Goal: Task Accomplishment & Management: Manage account settings

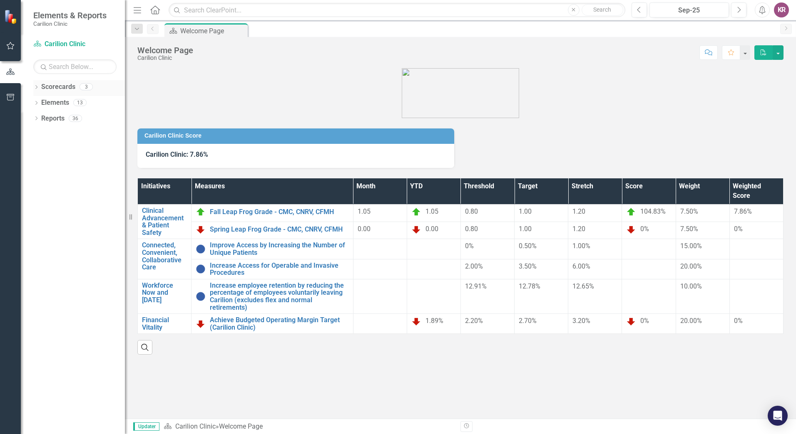
click at [36, 87] on icon "Dropdown" at bounding box center [36, 88] width 6 height 5
click at [57, 116] on link "NRV [MEDICAL_DATA]" at bounding box center [85, 119] width 79 height 10
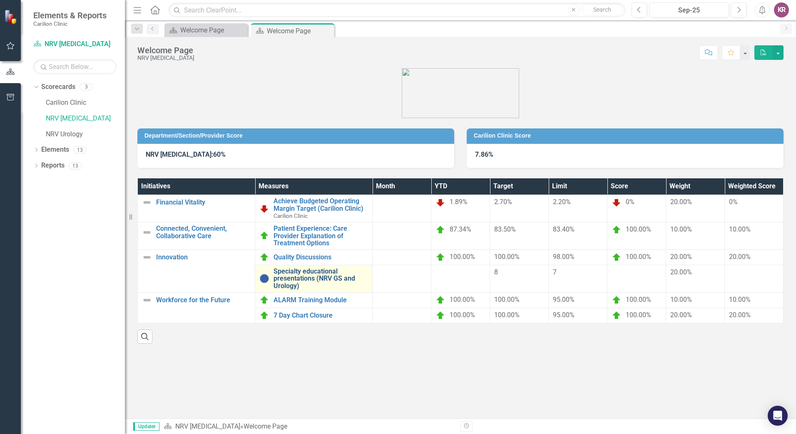
click at [316, 272] on link "Specialty educational presentations (NRV GS and Urology)" at bounding box center [320, 279] width 94 height 22
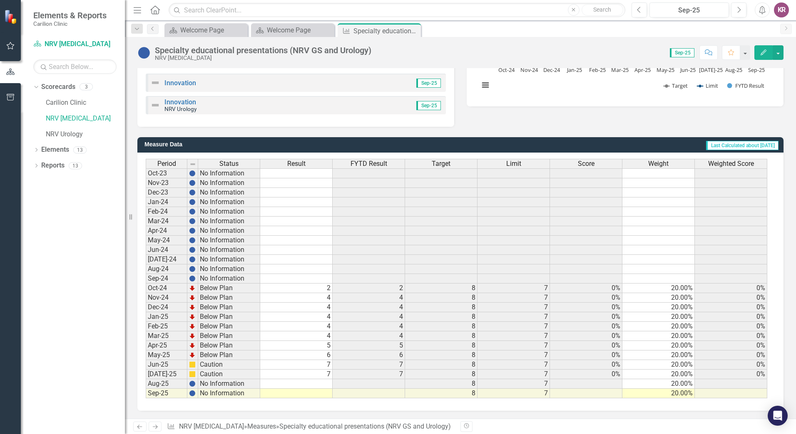
scroll to position [167, 0]
click at [326, 382] on td at bounding box center [296, 384] width 72 height 10
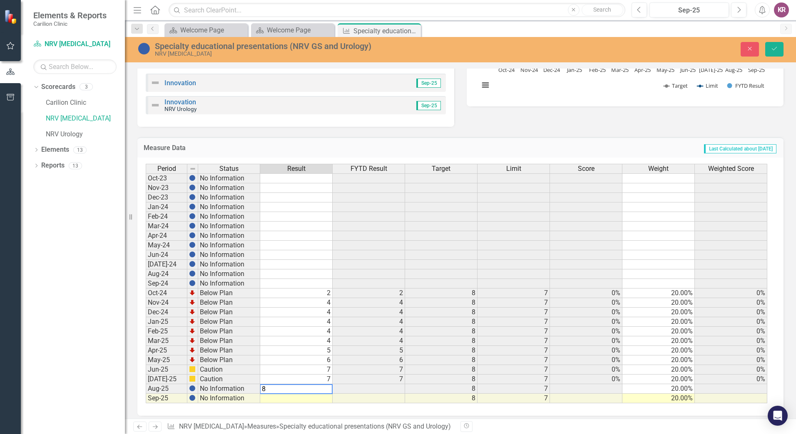
type textarea "8"
click at [393, 389] on td at bounding box center [368, 389] width 72 height 10
click at [778, 47] on button "Save" at bounding box center [774, 49] width 18 height 15
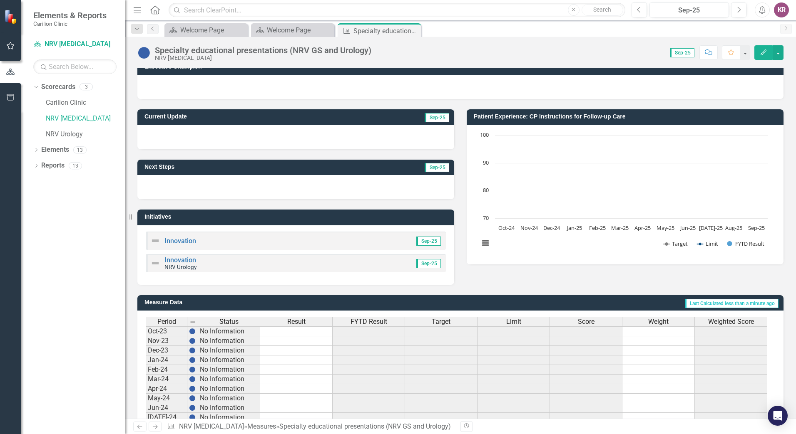
scroll to position [0, 0]
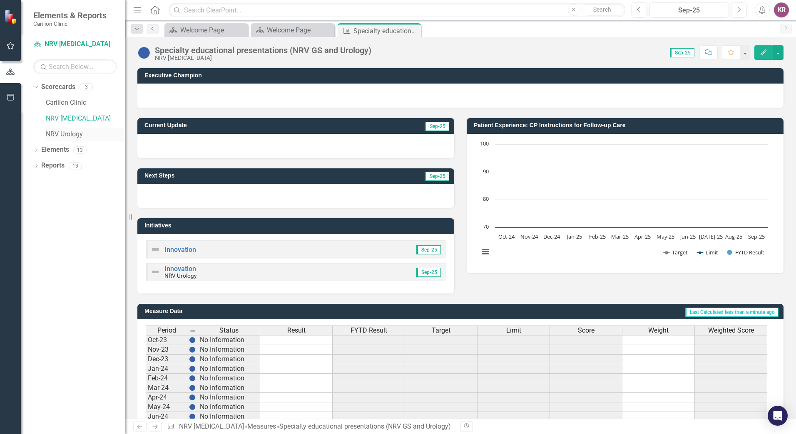
click at [61, 132] on link "NRV Urology" at bounding box center [85, 135] width 79 height 10
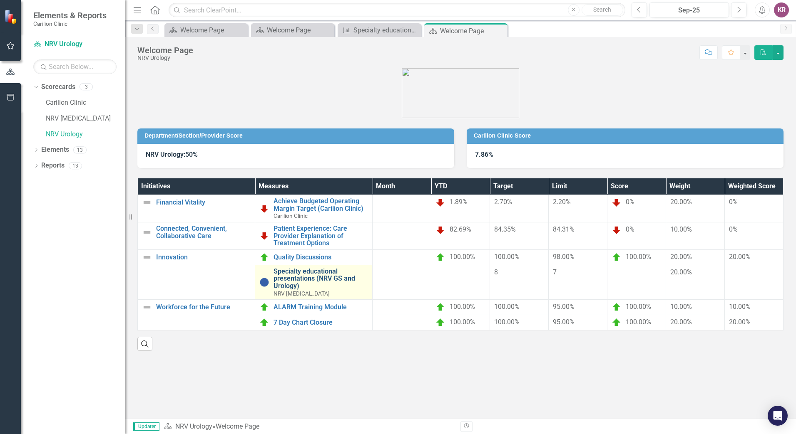
click at [293, 281] on link "Specialty educational presentations (NRV GS and Urology)" at bounding box center [320, 279] width 94 height 22
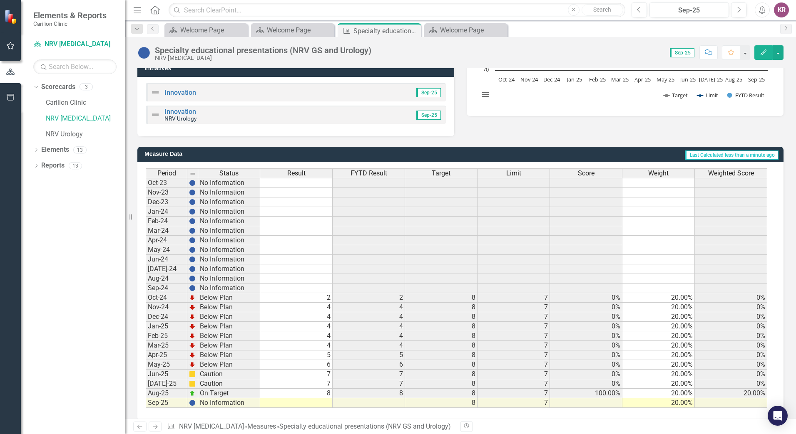
scroll to position [167, 0]
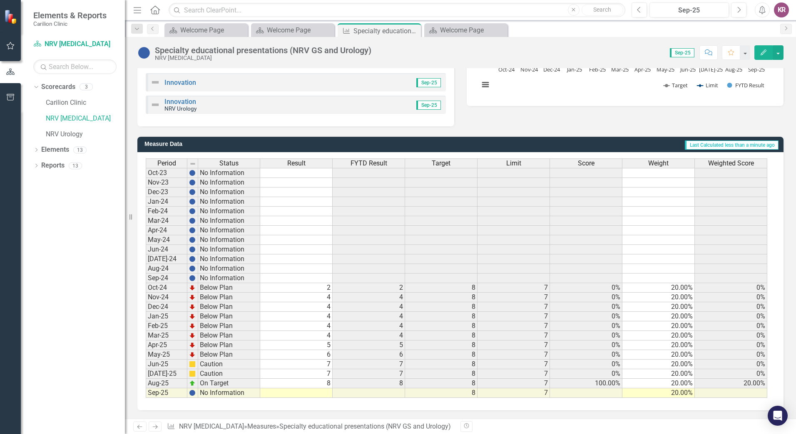
click at [324, 394] on td at bounding box center [296, 394] width 72 height 10
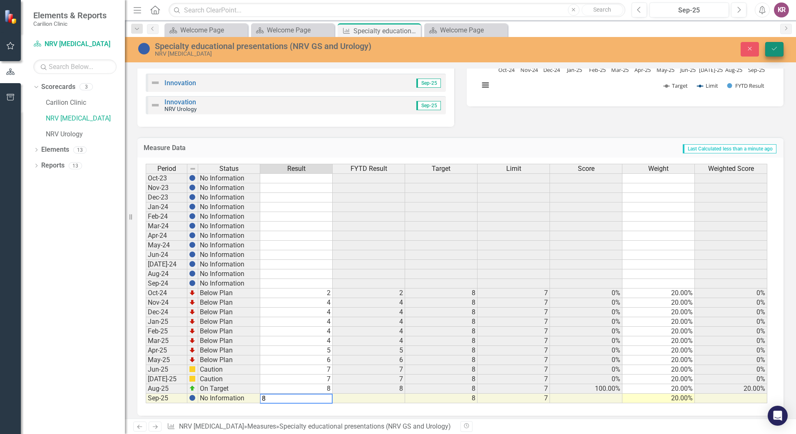
type textarea "8"
click at [782, 50] on button "Save" at bounding box center [774, 49] width 18 height 15
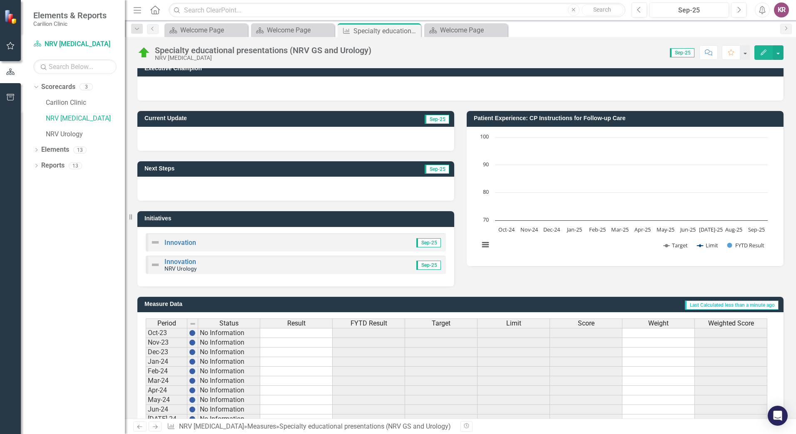
scroll to position [0, 0]
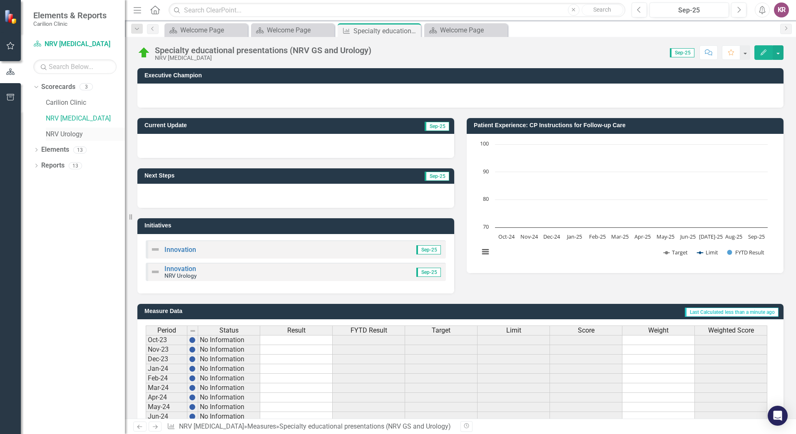
click at [62, 135] on link "NRV Urology" at bounding box center [85, 135] width 79 height 10
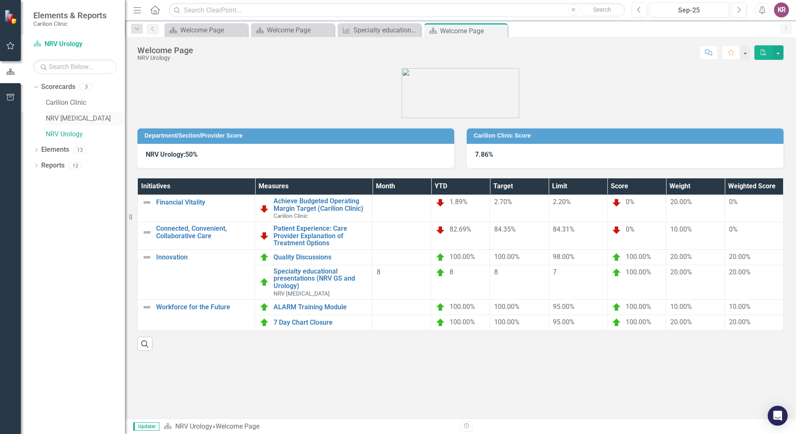
click at [62, 116] on link "NRV [MEDICAL_DATA]" at bounding box center [85, 119] width 79 height 10
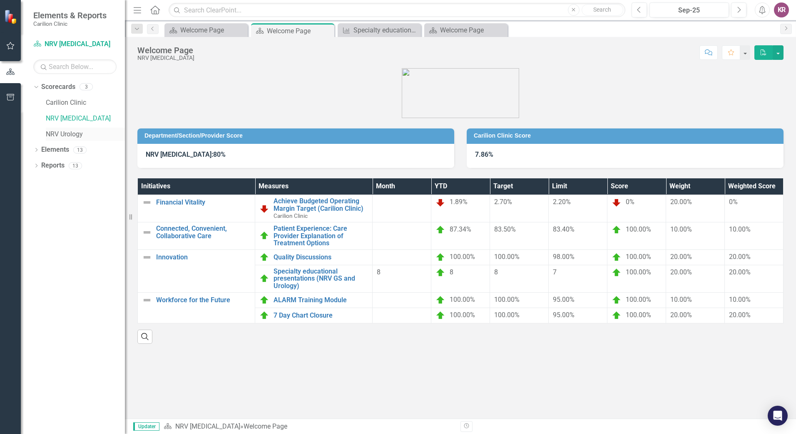
click at [63, 135] on link "NRV Urology" at bounding box center [85, 135] width 79 height 10
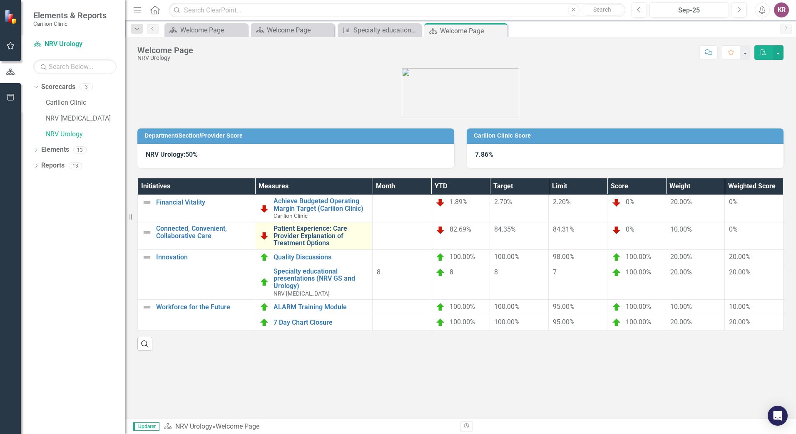
click at [316, 233] on link "Patient Experience: Care Provider Explanation of Treatment Options" at bounding box center [320, 236] width 94 height 22
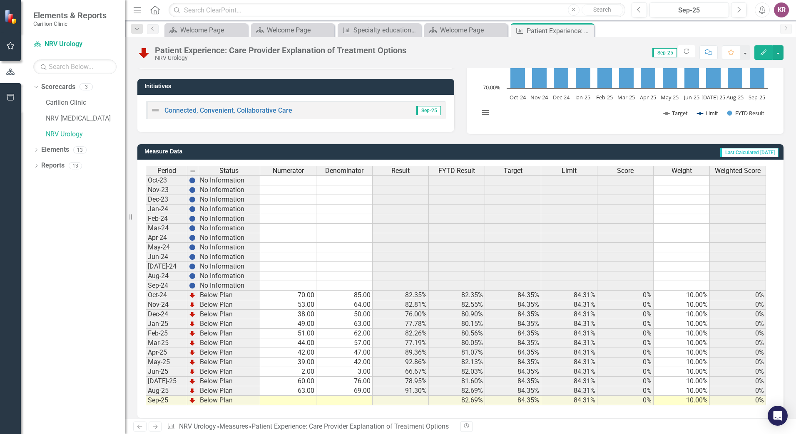
scroll to position [147, 0]
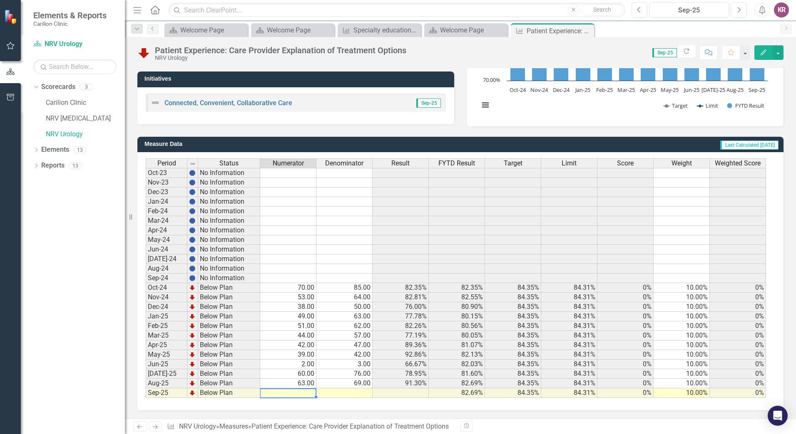
click at [308, 395] on td at bounding box center [288, 394] width 56 height 10
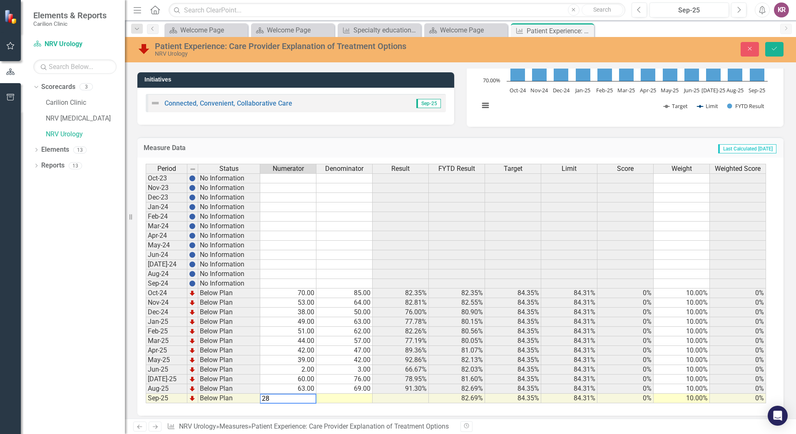
click at [367, 398] on td at bounding box center [344, 399] width 56 height 10
type textarea "32"
click at [777, 49] on icon "Save" at bounding box center [773, 49] width 7 height 6
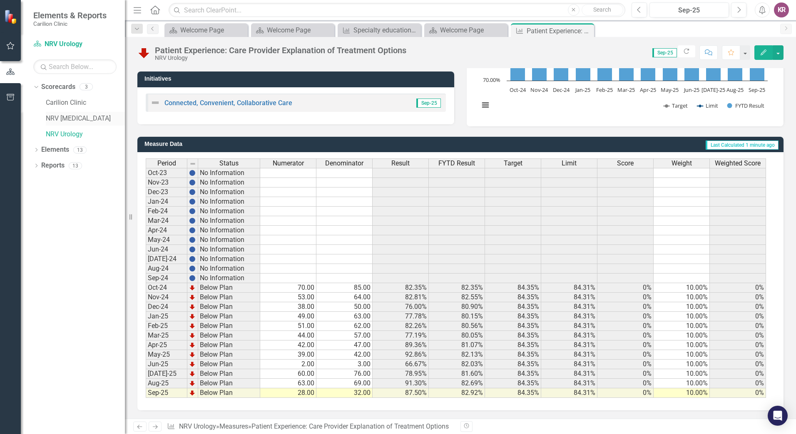
click at [72, 119] on link "NRV [MEDICAL_DATA]" at bounding box center [85, 119] width 79 height 10
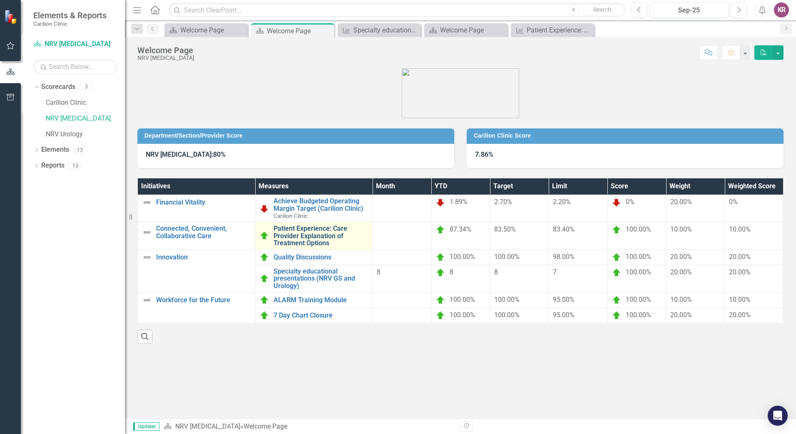
click at [307, 238] on link "Patient Experience: Care Provider Explanation of Treatment Options" at bounding box center [320, 236] width 94 height 22
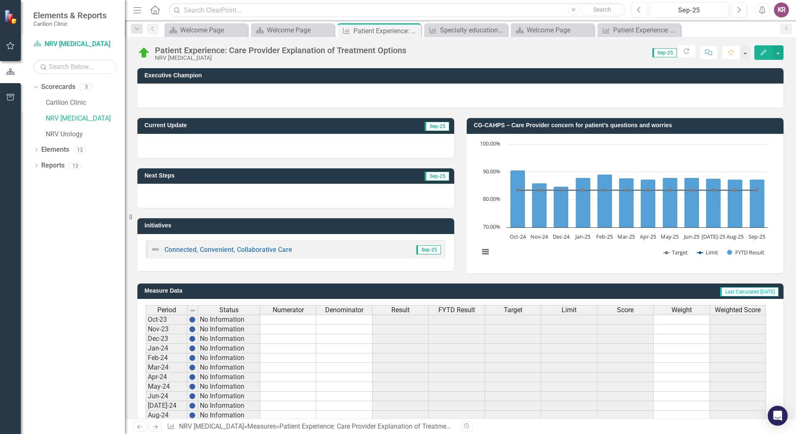
scroll to position [147, 0]
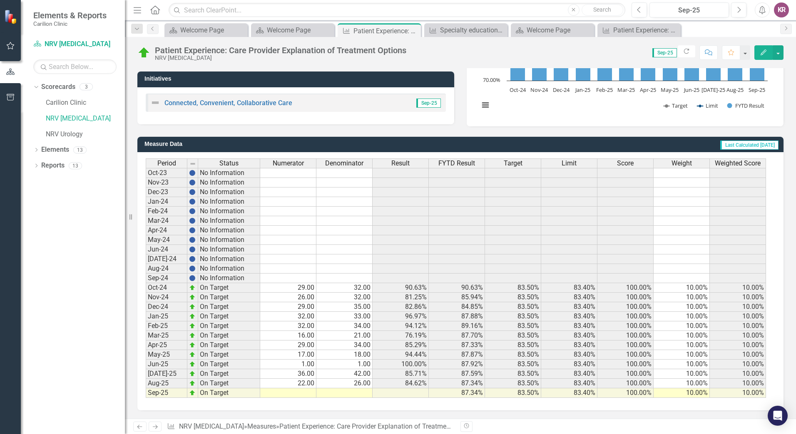
click at [304, 393] on td at bounding box center [288, 394] width 56 height 10
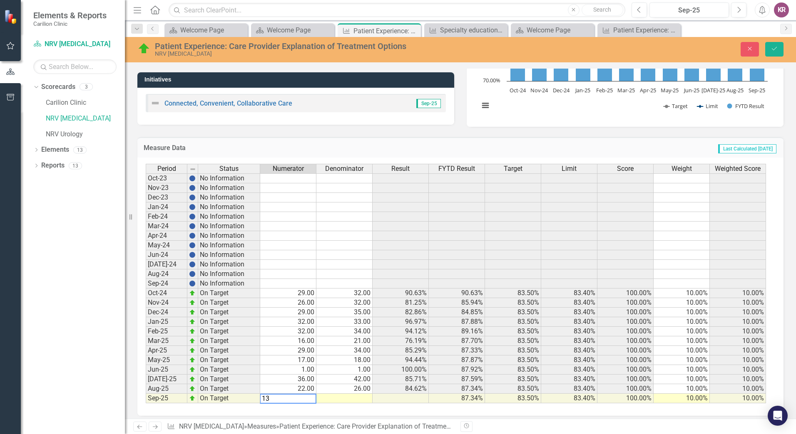
click at [337, 398] on td at bounding box center [344, 399] width 56 height 10
type textarea "10"
click at [774, 46] on icon "Save" at bounding box center [773, 49] width 7 height 6
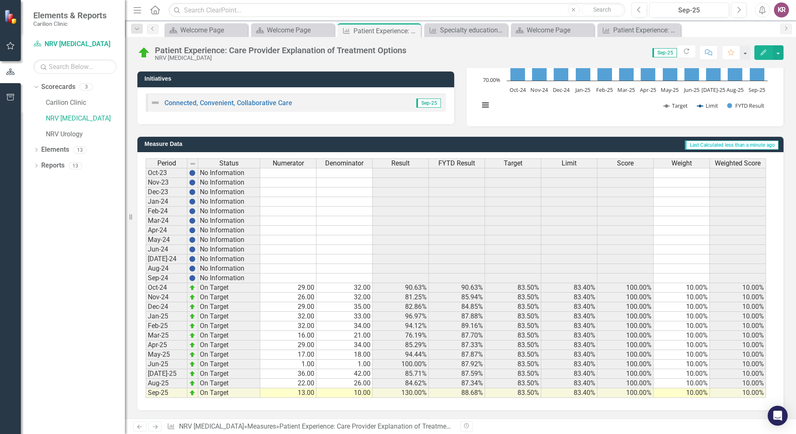
click at [303, 395] on td "13.00" at bounding box center [288, 394] width 56 height 10
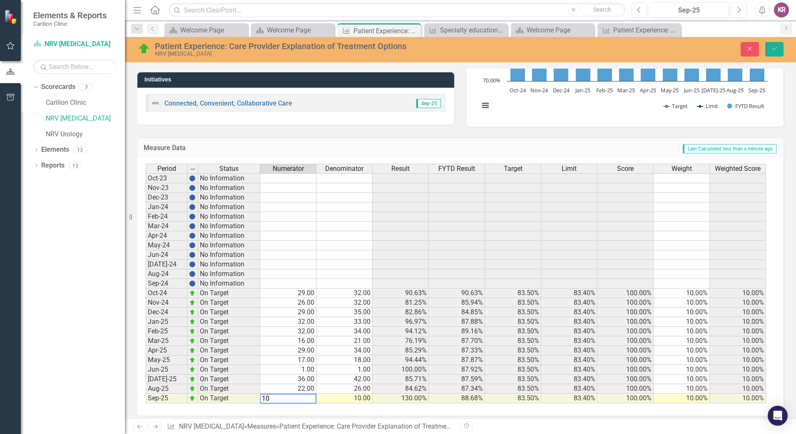
click at [360, 399] on td "10.00" at bounding box center [344, 399] width 56 height 10
type textarea "13"
click at [773, 42] on button "Save" at bounding box center [774, 49] width 18 height 15
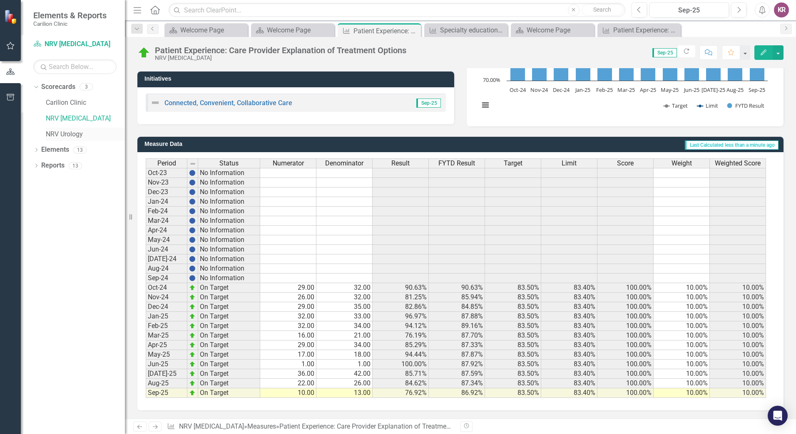
click at [73, 136] on link "NRV Urology" at bounding box center [85, 135] width 79 height 10
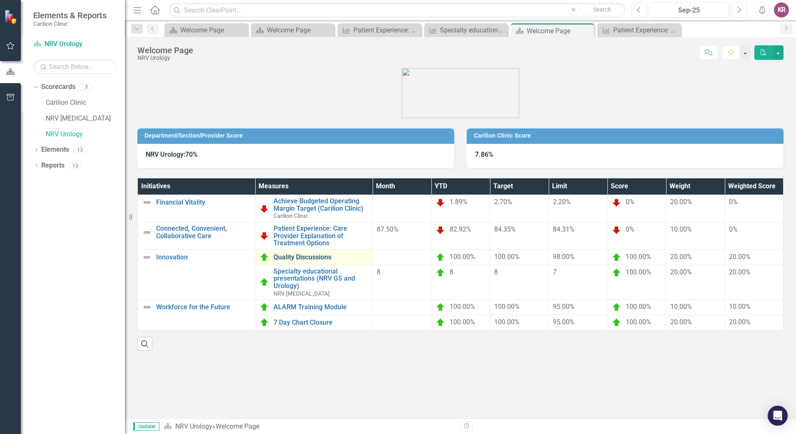
click at [310, 256] on link "Quality Discussions" at bounding box center [320, 257] width 94 height 7
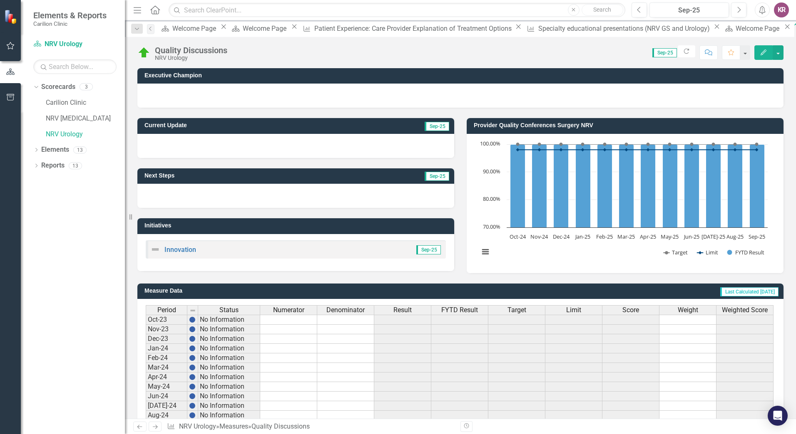
scroll to position [147, 0]
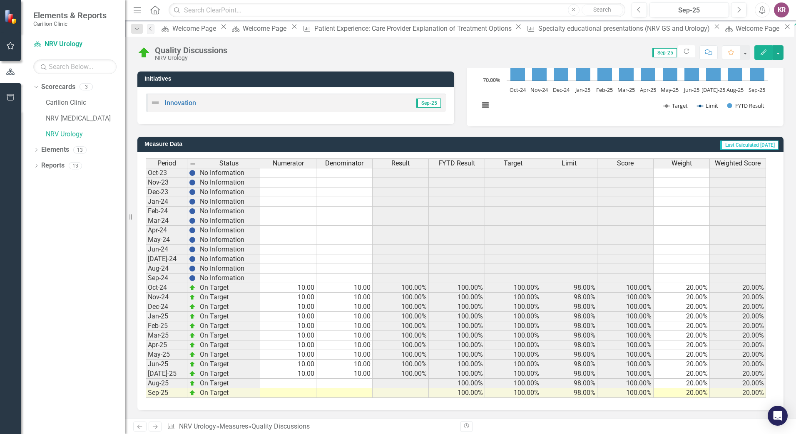
click at [303, 381] on td at bounding box center [288, 384] width 56 height 10
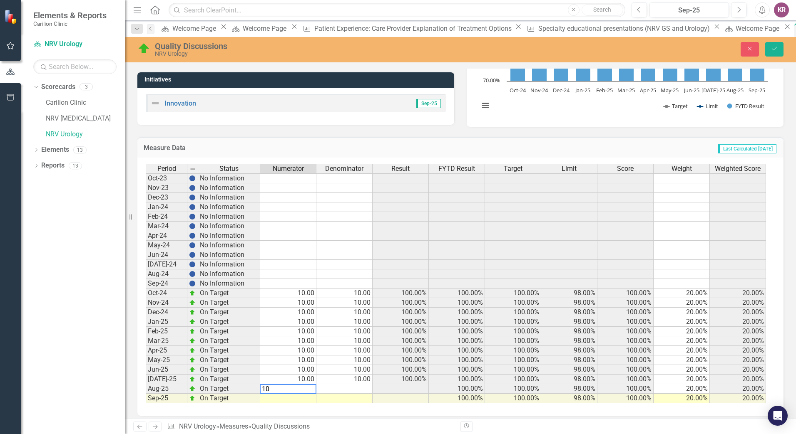
click at [346, 389] on td at bounding box center [344, 389] width 56 height 10
type textarea "10"
click at [777, 47] on icon "Save" at bounding box center [773, 49] width 7 height 6
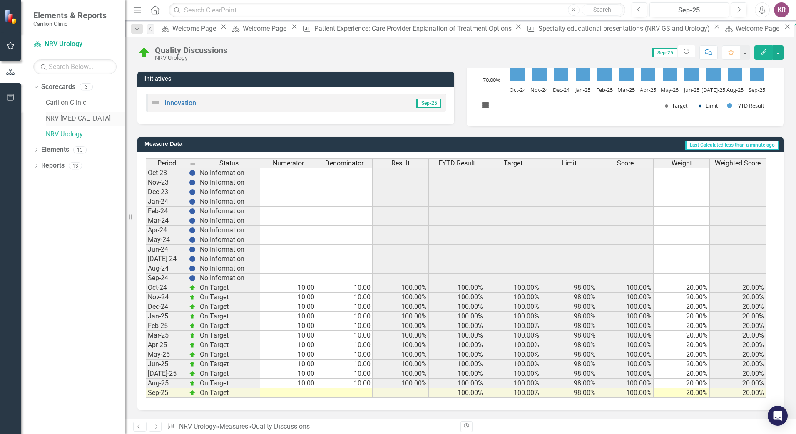
click at [74, 118] on link "NRV [MEDICAL_DATA]" at bounding box center [85, 119] width 79 height 10
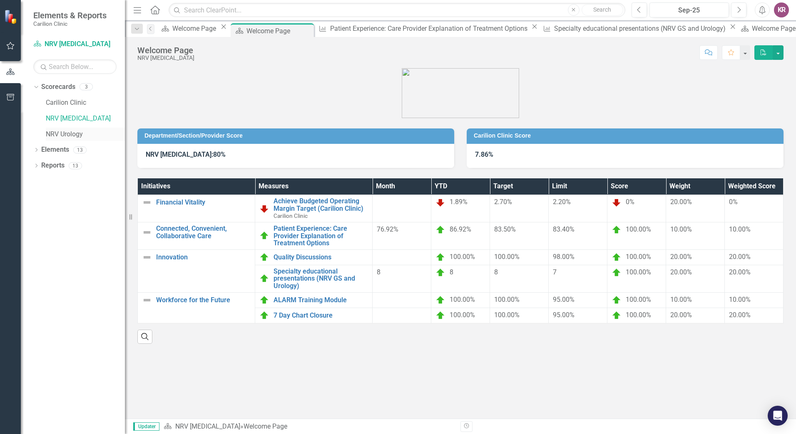
click at [70, 134] on link "NRV Urology" at bounding box center [85, 135] width 79 height 10
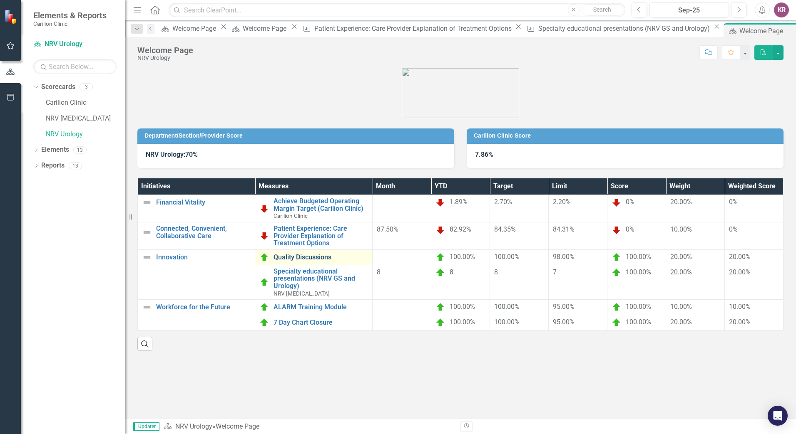
click at [317, 257] on link "Quality Discussions" at bounding box center [320, 257] width 94 height 7
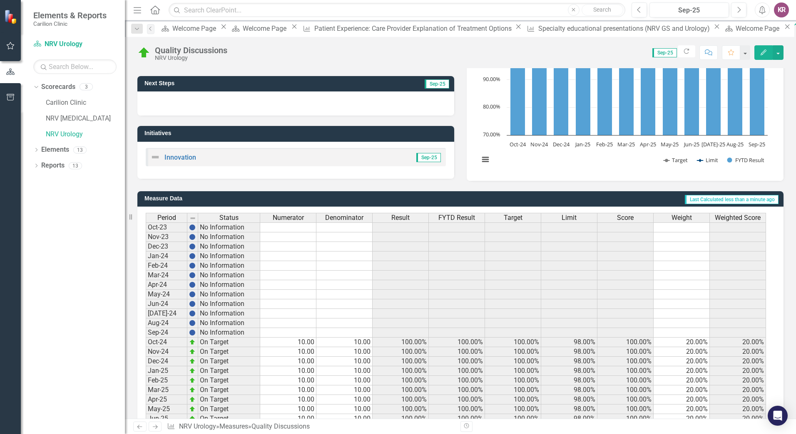
scroll to position [147, 0]
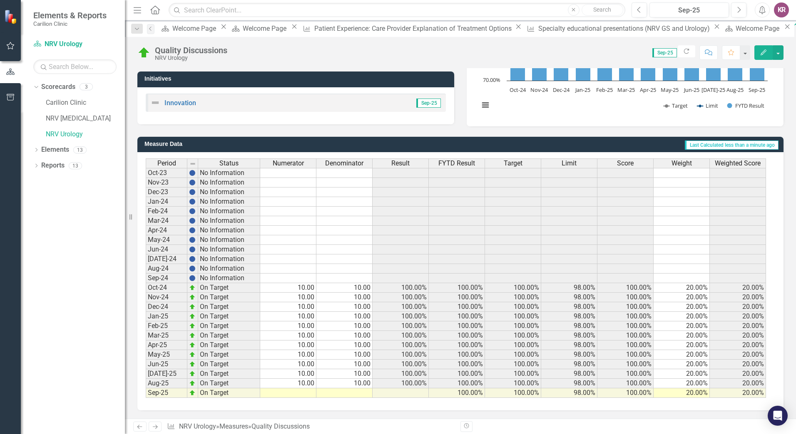
drag, startPoint x: 307, startPoint y: 391, endPoint x: 325, endPoint y: 358, distance: 37.6
click at [307, 392] on td at bounding box center [288, 394] width 56 height 10
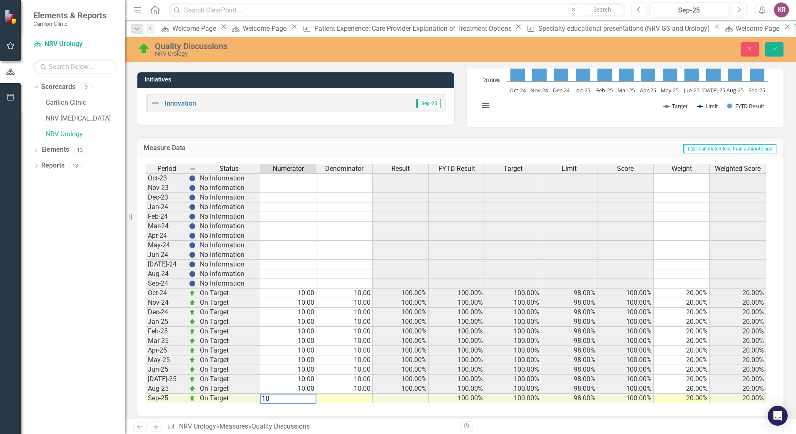
click at [355, 400] on td at bounding box center [344, 399] width 56 height 10
type textarea "10"
click at [773, 42] on button "Save" at bounding box center [774, 49] width 18 height 15
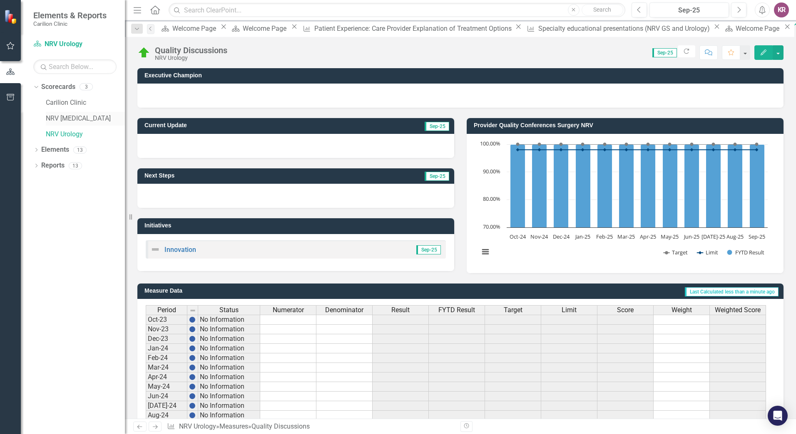
click at [74, 120] on link "NRV [MEDICAL_DATA]" at bounding box center [85, 119] width 79 height 10
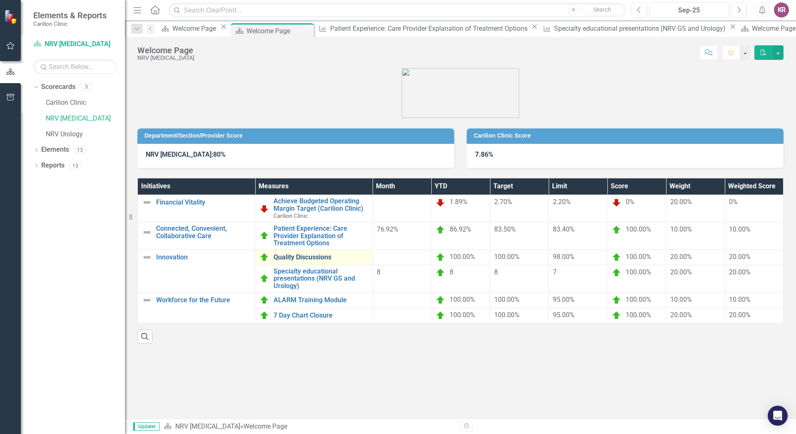
click at [308, 257] on link "Quality Discussions" at bounding box center [320, 257] width 94 height 7
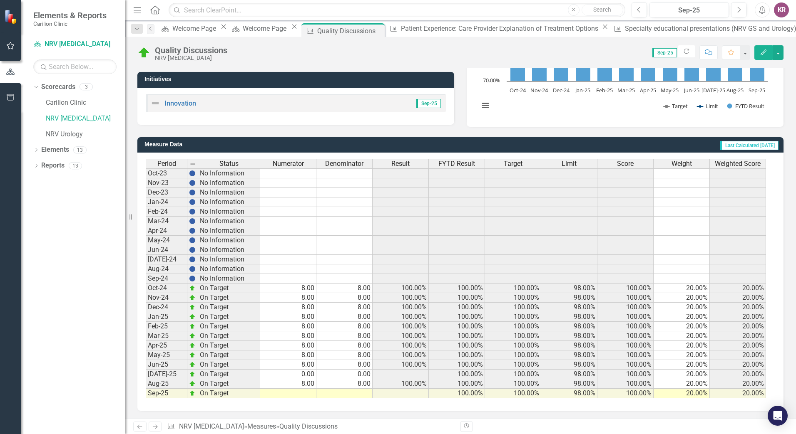
scroll to position [147, 0]
click at [305, 395] on td at bounding box center [288, 394] width 56 height 10
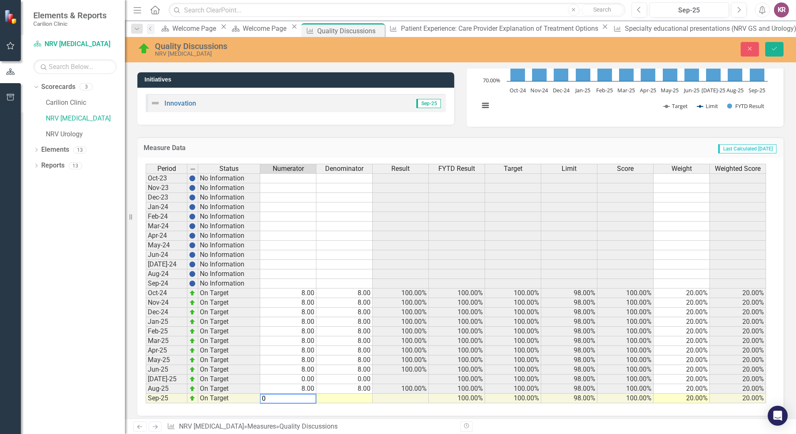
click at [357, 401] on td at bounding box center [344, 399] width 56 height 10
type textarea "0"
click at [773, 47] on icon "Save" at bounding box center [773, 49] width 7 height 6
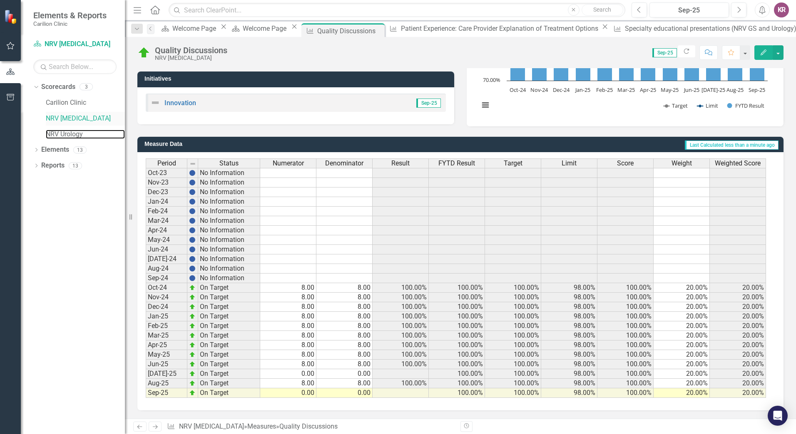
drag, startPoint x: 62, startPoint y: 133, endPoint x: 68, endPoint y: 121, distance: 13.0
click at [62, 133] on link "NRV Urology" at bounding box center [85, 135] width 79 height 10
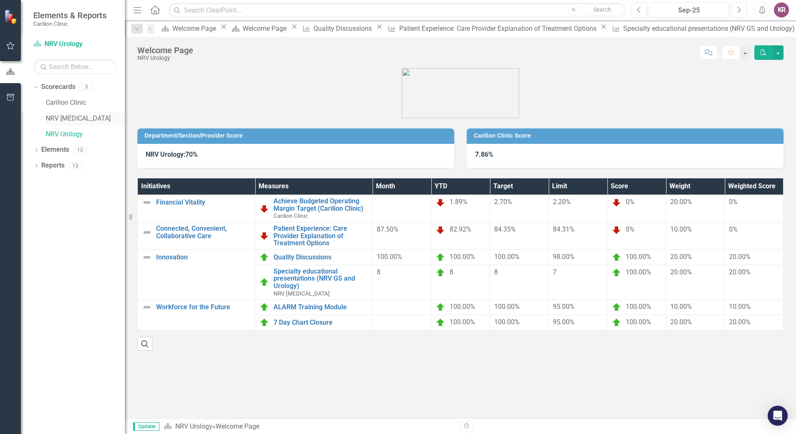
click at [70, 116] on link "NRV [MEDICAL_DATA]" at bounding box center [85, 119] width 79 height 10
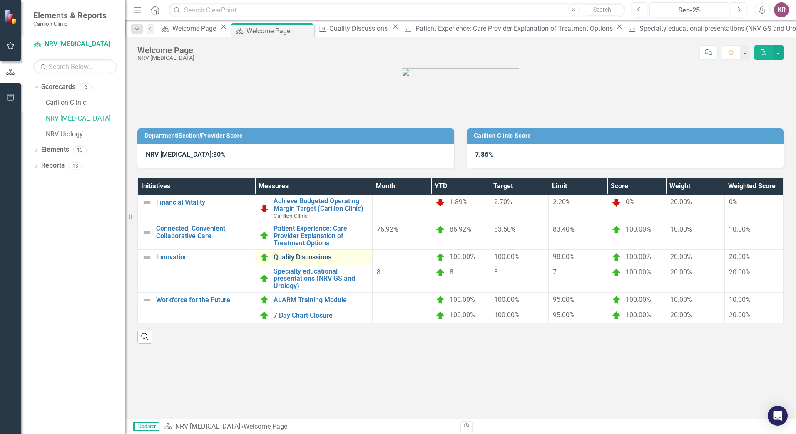
click at [313, 260] on link "Quality Discussions" at bounding box center [320, 257] width 94 height 7
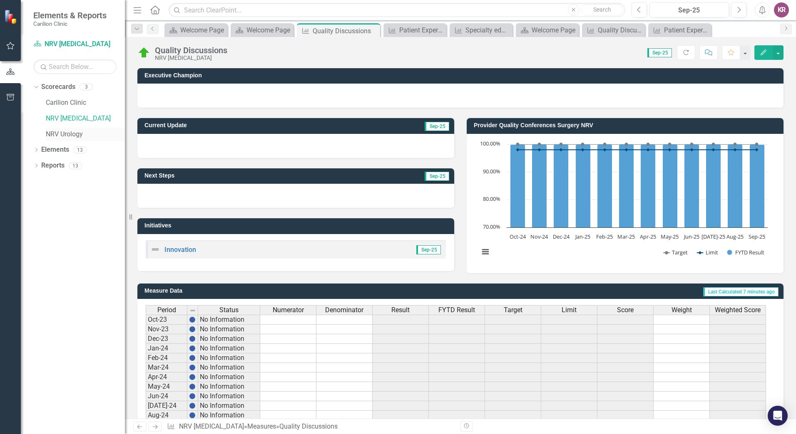
click at [58, 134] on link "NRV Urology" at bounding box center [85, 135] width 79 height 10
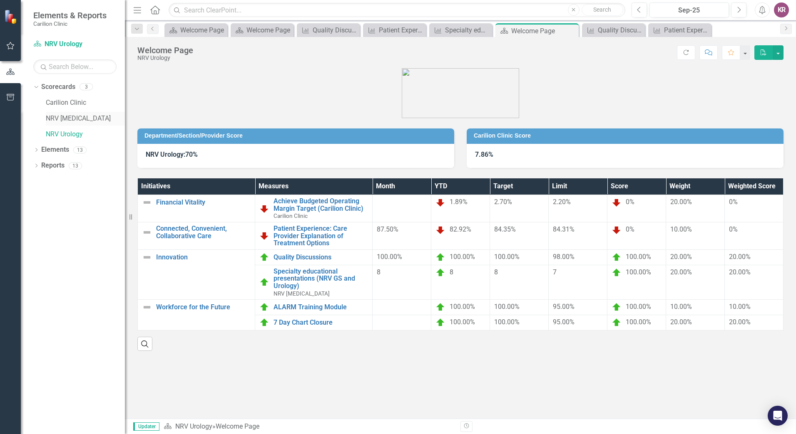
click at [71, 118] on link "NRV [MEDICAL_DATA]" at bounding box center [85, 119] width 79 height 10
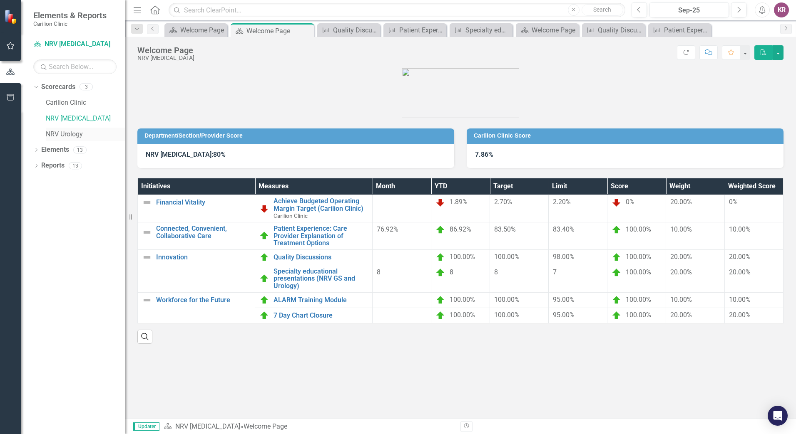
click at [67, 135] on link "NRV Urology" at bounding box center [85, 135] width 79 height 10
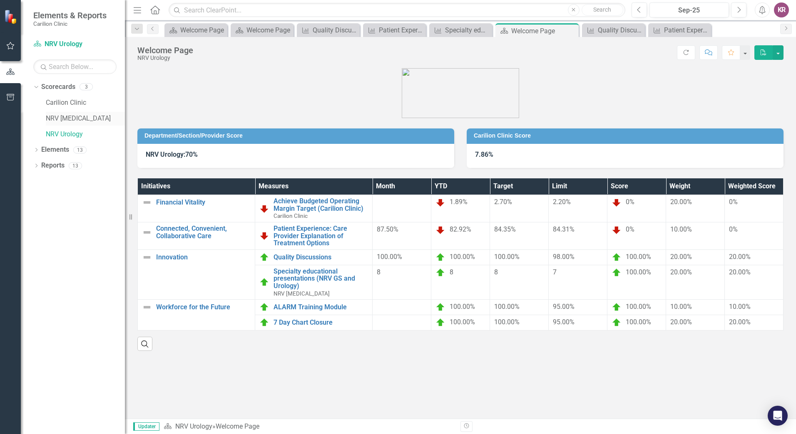
click at [71, 122] on link "NRV [MEDICAL_DATA]" at bounding box center [85, 119] width 79 height 10
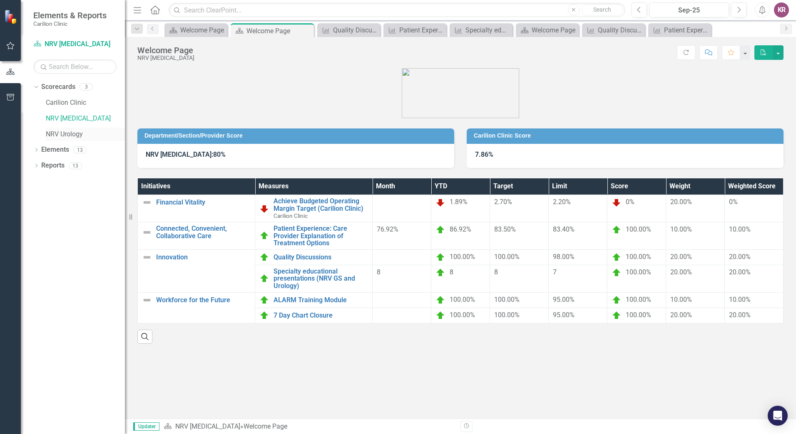
click at [69, 130] on link "NRV Urology" at bounding box center [85, 135] width 79 height 10
